Goal: Find specific page/section: Find specific page/section

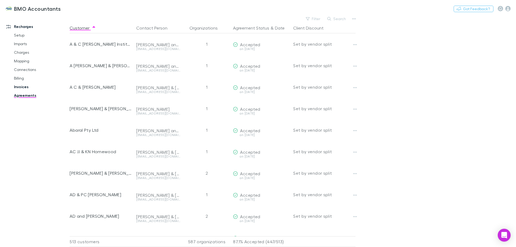
click at [20, 87] on link "Invoices" at bounding box center [41, 87] width 64 height 9
